Goal: Register for event/course

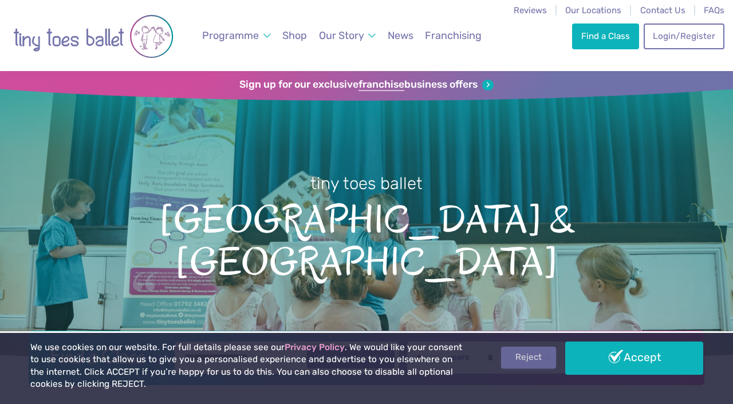
click at [528, 356] on link "Reject" at bounding box center [528, 358] width 55 height 22
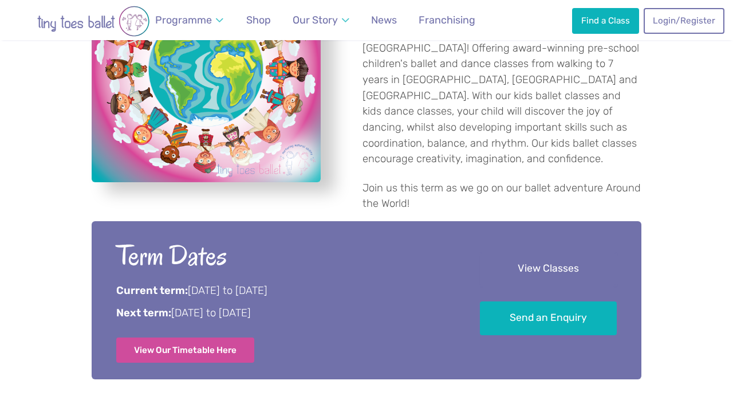
scroll to position [455, 0]
click at [536, 252] on link "View Classes" at bounding box center [548, 269] width 137 height 34
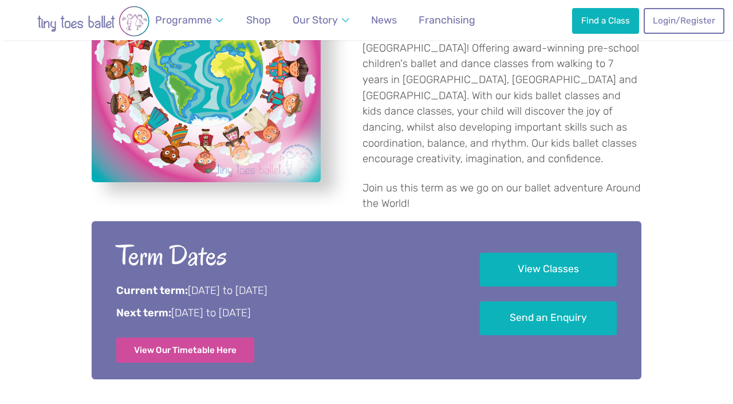
scroll to position [1256, 0]
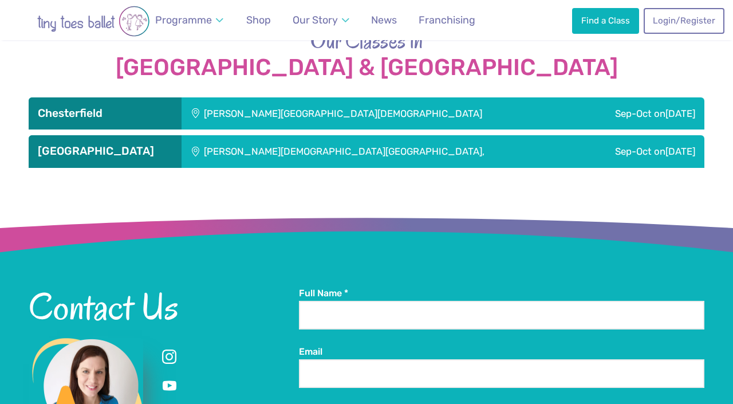
click at [579, 97] on div "Sep-Oct on Monday" at bounding box center [642, 113] width 126 height 32
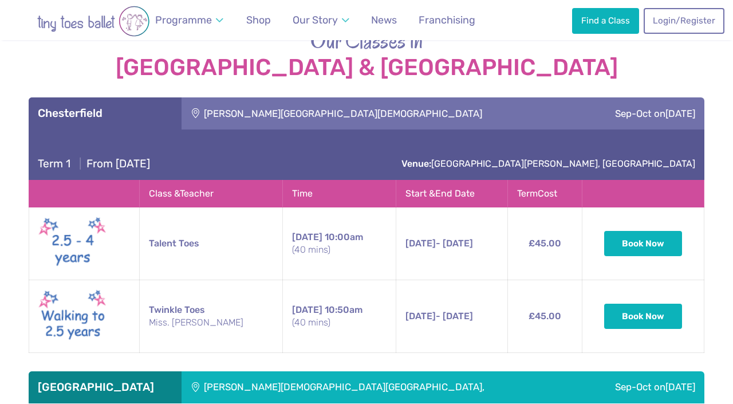
click at [579, 371] on div "Sep-Oct on Saturday" at bounding box center [641, 387] width 125 height 32
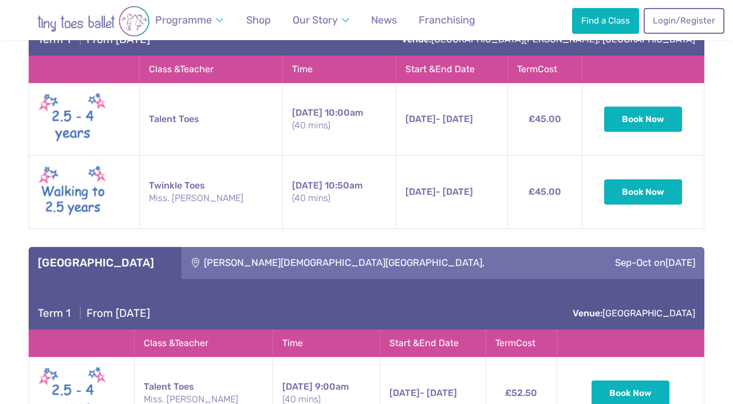
scroll to position [1383, 0]
